Goal: Information Seeking & Learning: Learn about a topic

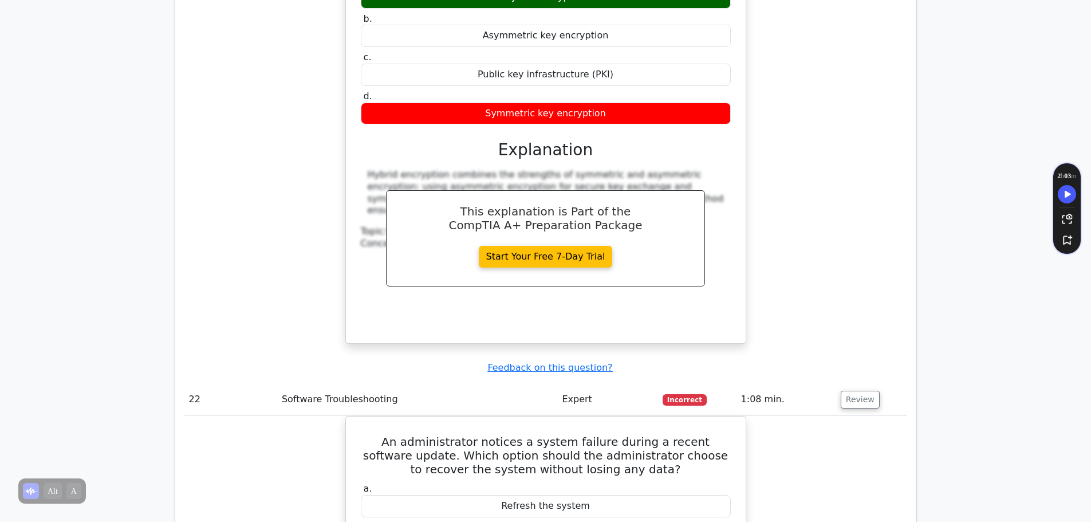
scroll to position [11506, 0]
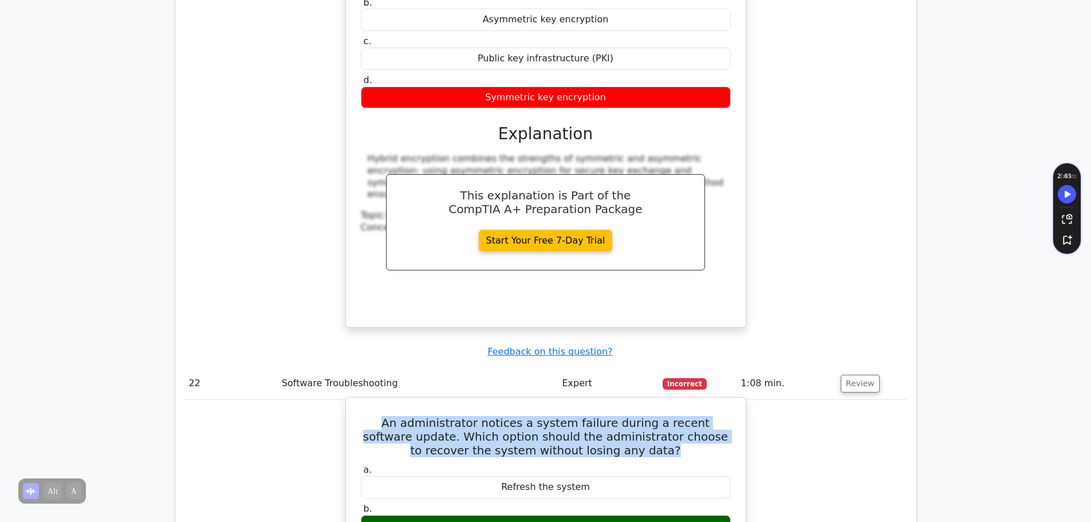
drag, startPoint x: 375, startPoint y: 154, endPoint x: 664, endPoint y: 180, distance: 290.2
click at [664, 416] on h5 "An administrator notices a system failure during a recent software update. Whic…" at bounding box center [546, 436] width 372 height 41
copy h5 "An administrator notices a system failure during a recent software update. Whic…"
click at [420, 416] on h5 "An administrator notices a system failure during a recent software update. Whic…" at bounding box center [546, 436] width 372 height 41
click at [390, 416] on h5 "An administrator notices a system failure during a recent software update. Whic…" at bounding box center [546, 436] width 372 height 41
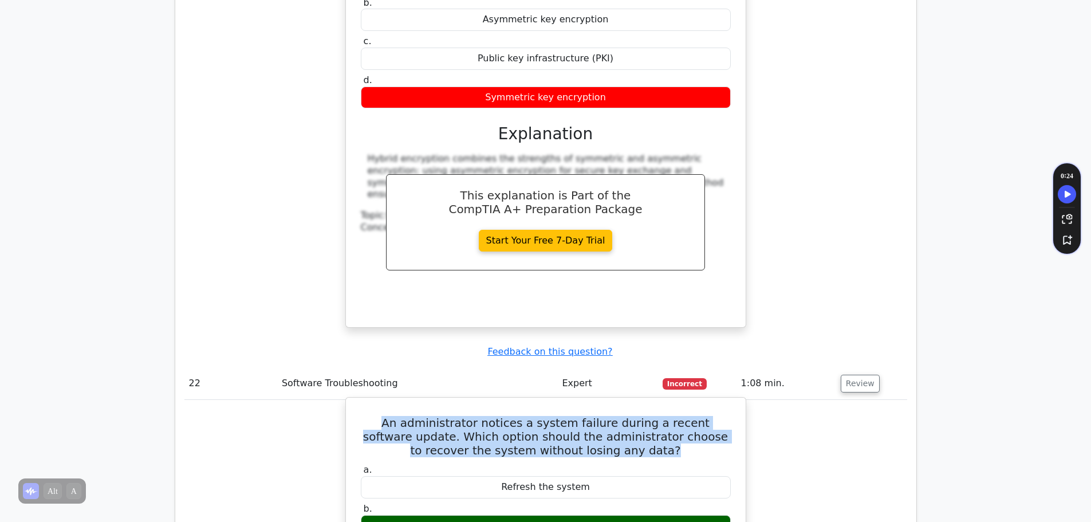
drag, startPoint x: 560, startPoint y: 279, endPoint x: 584, endPoint y: 330, distance: 56.3
copy div "An administrator notices a system failure during a recent software update. Whic…"
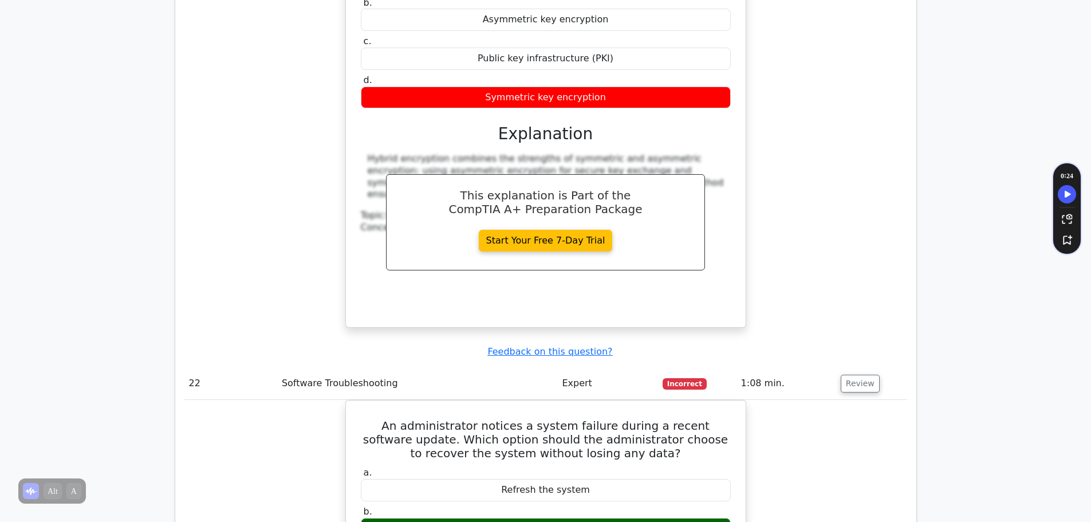
drag, startPoint x: 483, startPoint y: 256, endPoint x: 623, endPoint y: 246, distance: 140.0
click at [623, 515] on div "Restore from a system image" at bounding box center [546, 526] width 370 height 22
copy div "Restore from a system image"
